Goal: Navigation & Orientation: Find specific page/section

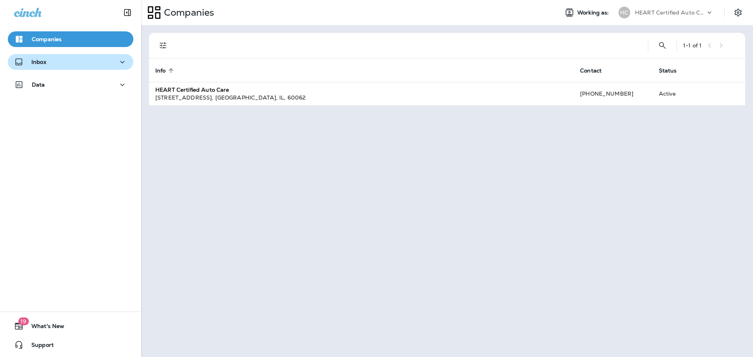
click at [60, 65] on div "Inbox" at bounding box center [70, 62] width 113 height 10
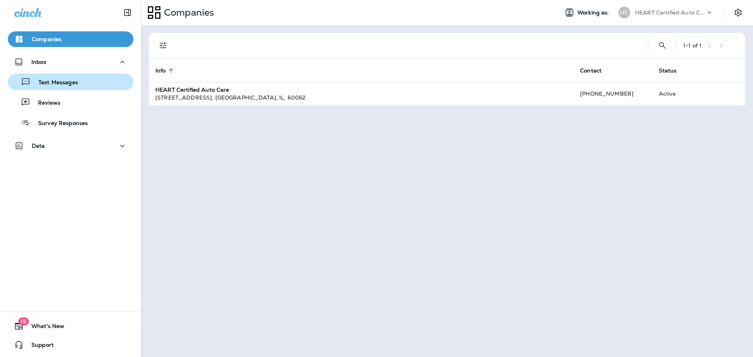
click at [56, 82] on p "Text Messages" at bounding box center [54, 82] width 47 height 7
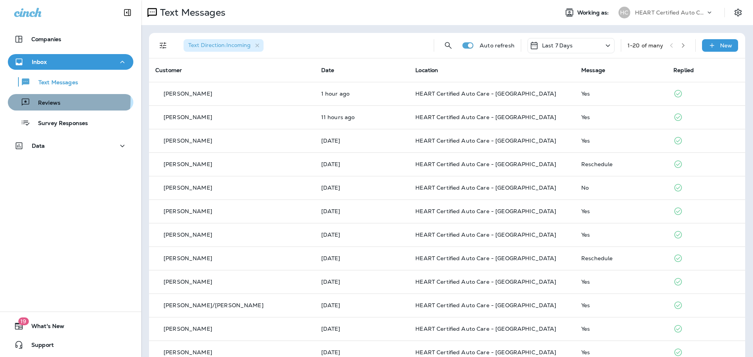
click at [49, 100] on p "Reviews" at bounding box center [45, 103] width 30 height 7
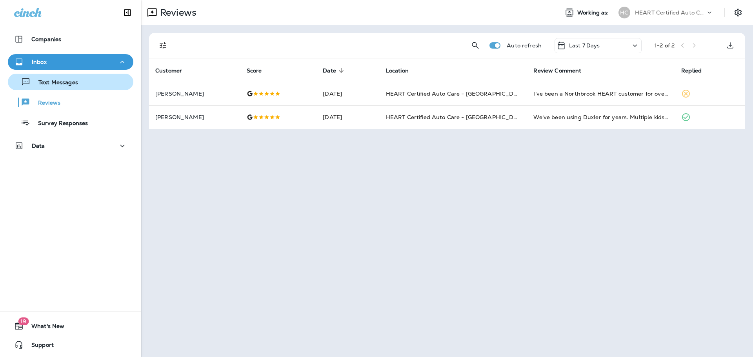
click at [49, 80] on p "Text Messages" at bounding box center [54, 82] width 47 height 7
